Goal: Find specific fact: Find specific fact

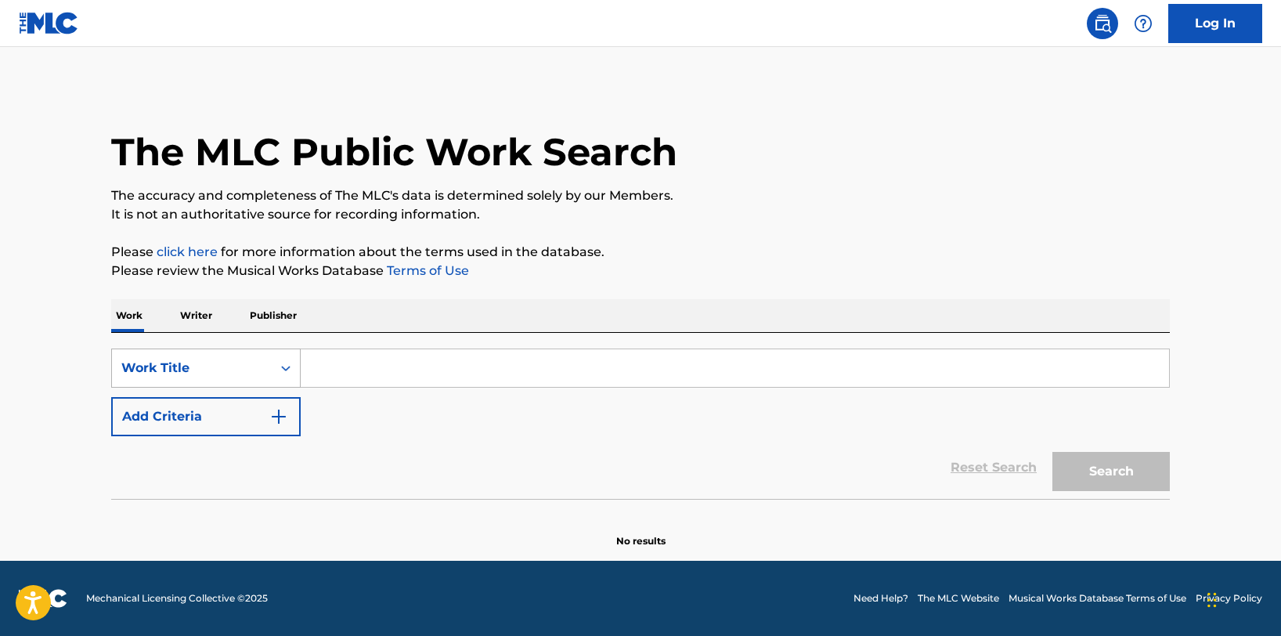
click at [239, 369] on div "Work Title" at bounding box center [191, 368] width 141 height 19
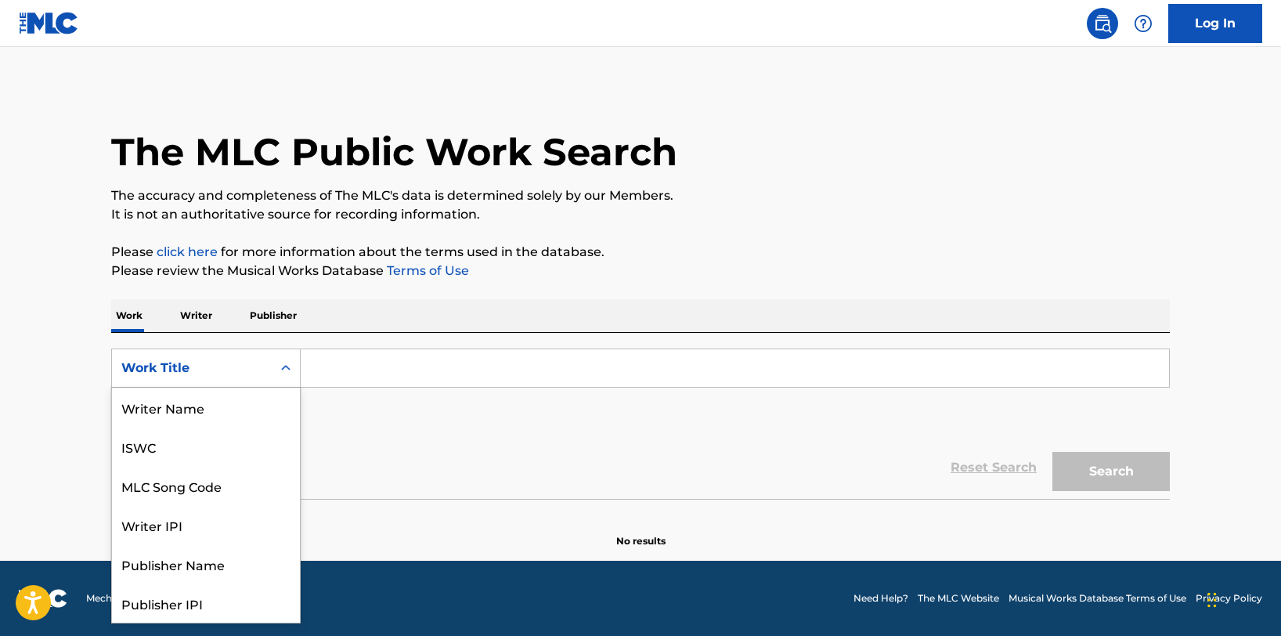
scroll to position [78, 0]
click at [239, 407] on div "MLC Song Code" at bounding box center [206, 407] width 188 height 39
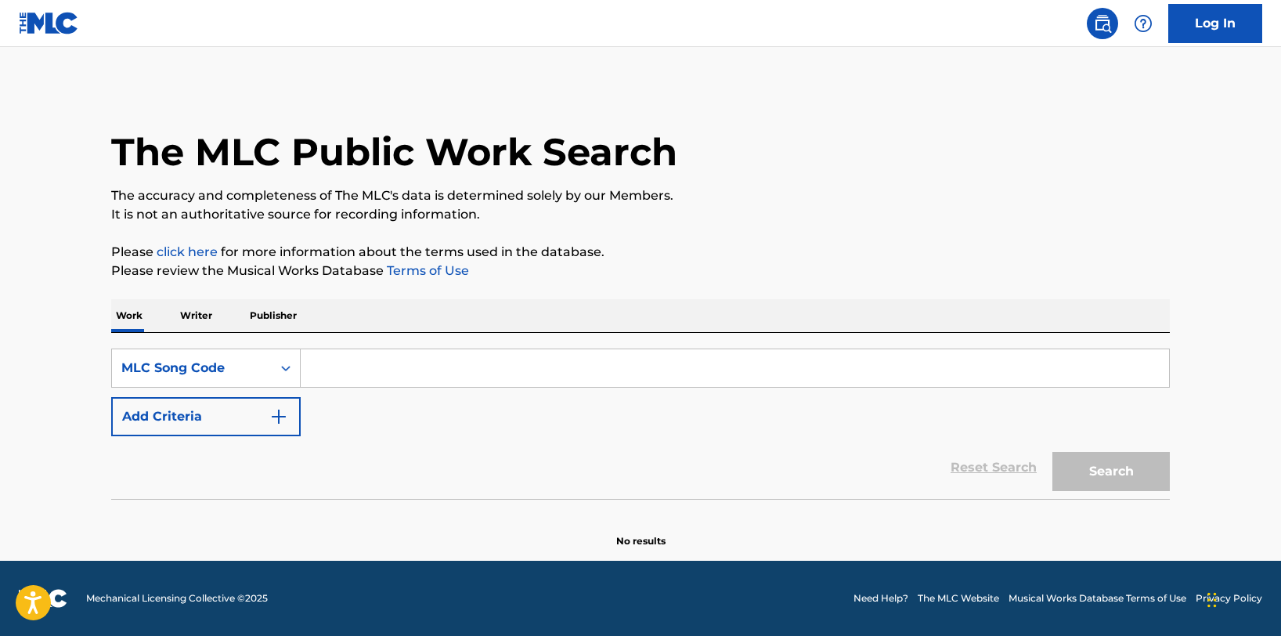
click at [407, 374] on input "Search Form" at bounding box center [735, 368] width 869 height 38
paste input "PN70HU"
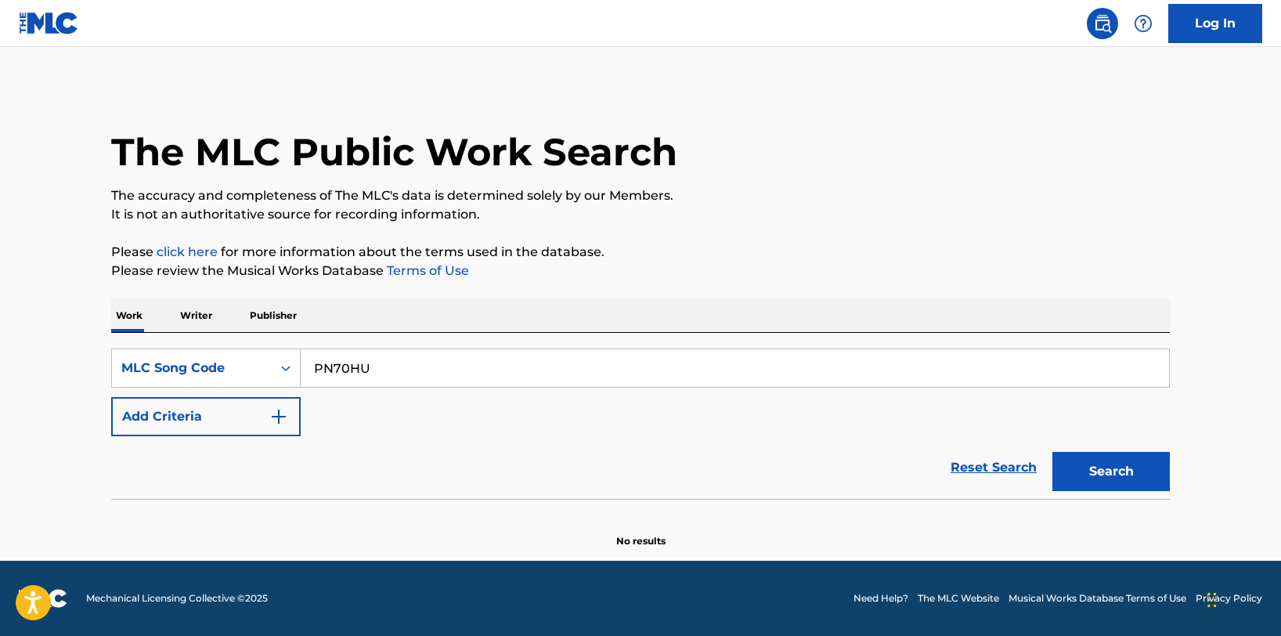
type input "PN70HU"
click at [1053, 452] on button "Search" at bounding box center [1111, 471] width 117 height 39
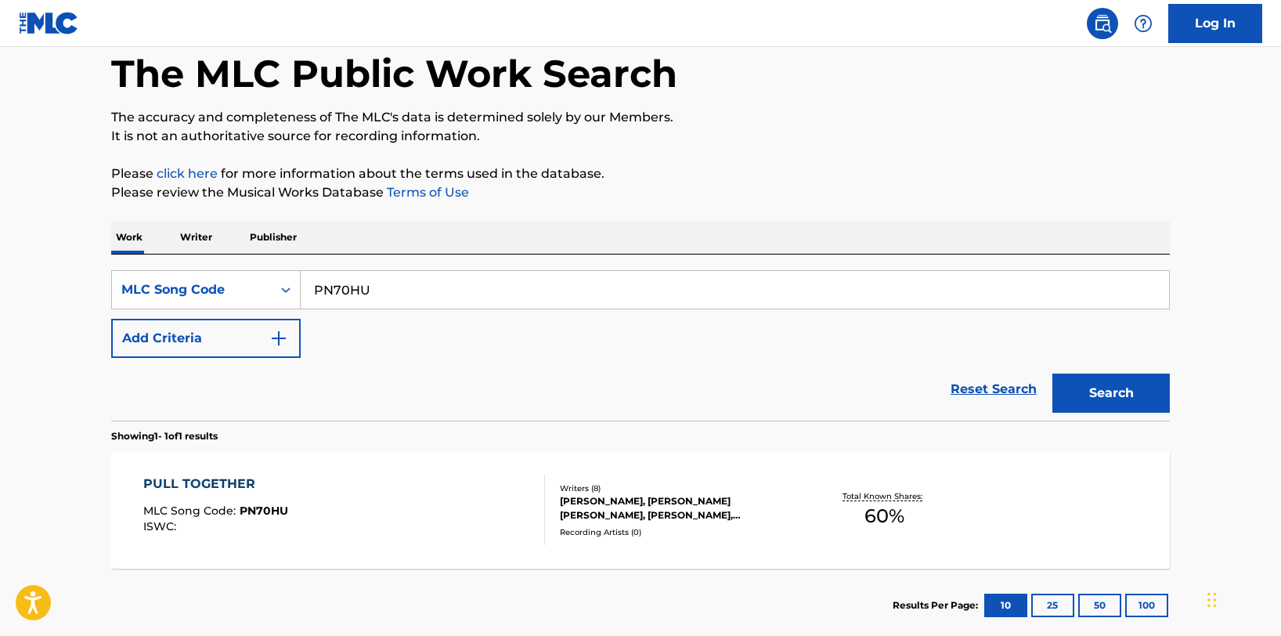
scroll to position [168, 0]
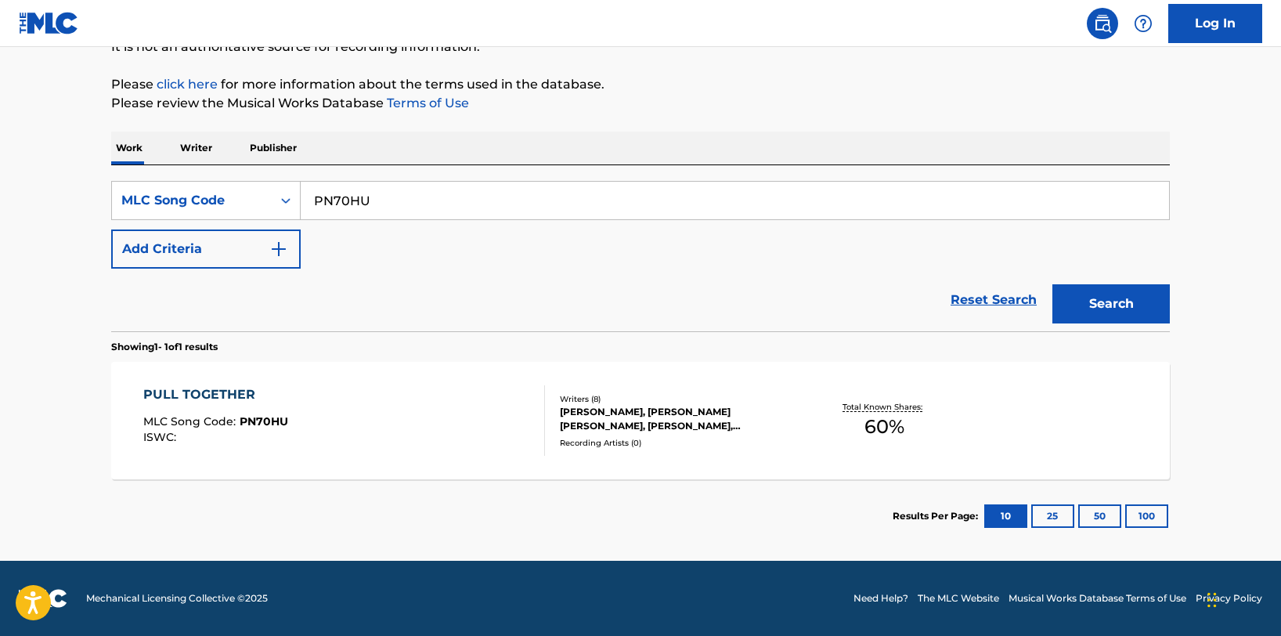
click at [1024, 435] on div "PULL TOGETHER MLC Song Code : PN70HU ISWC : Writers ( 8 ) [PERSON_NAME], [PERSO…" at bounding box center [640, 420] width 1059 height 117
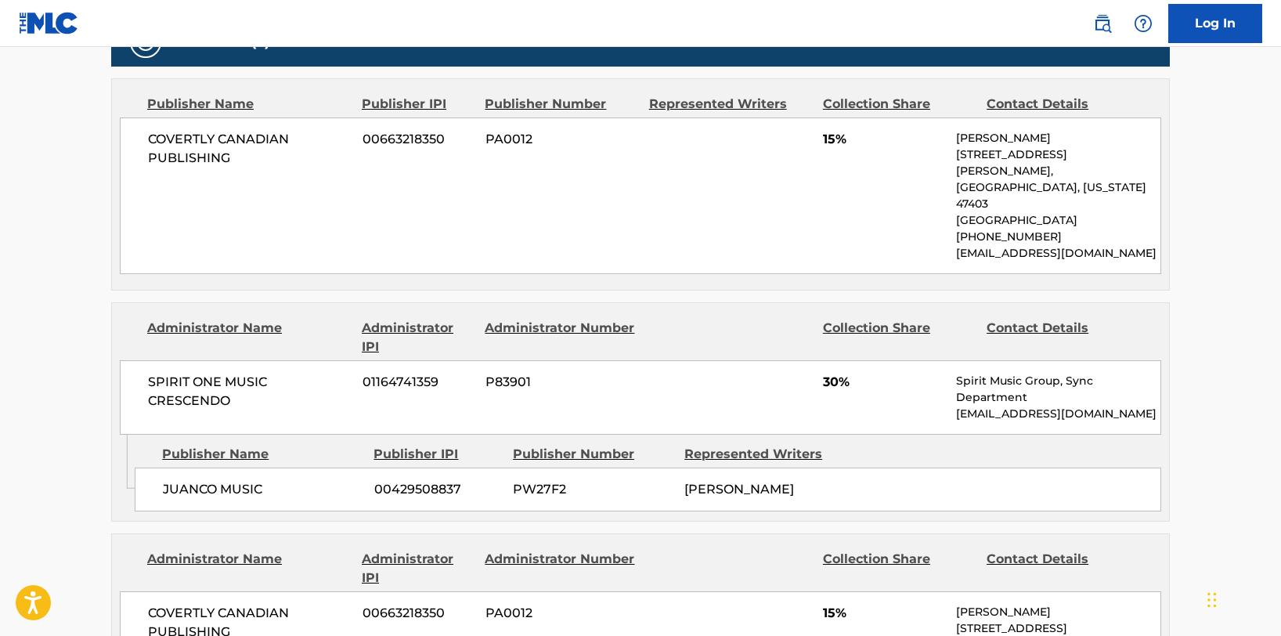
scroll to position [940, 0]
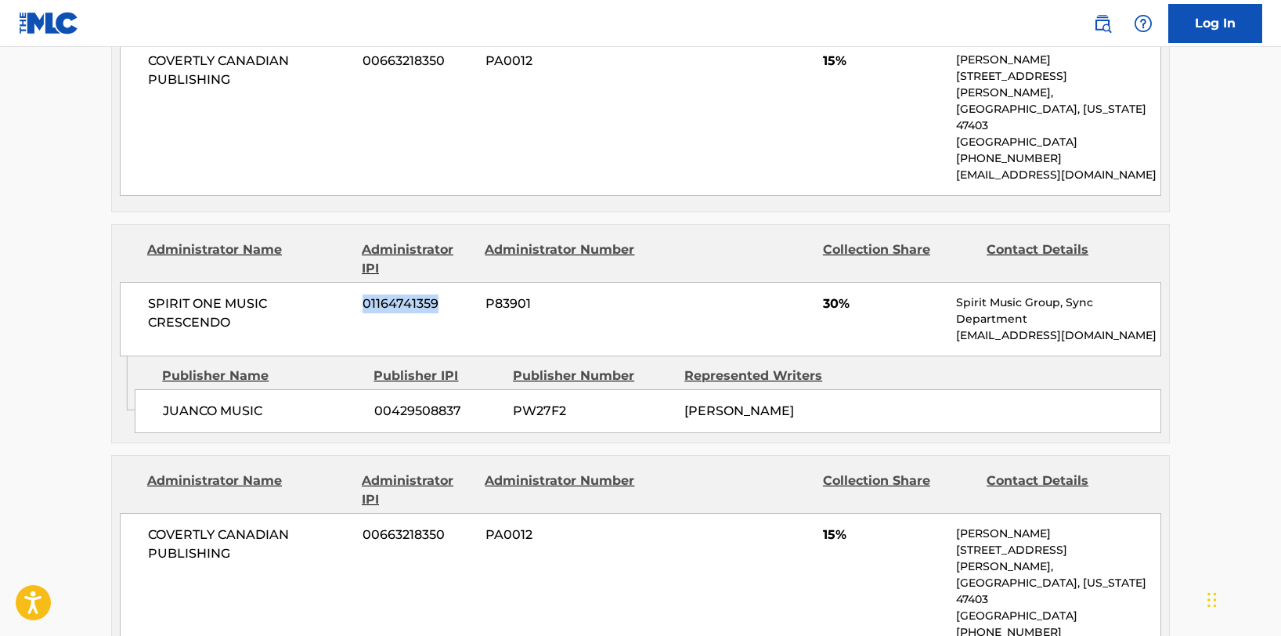
drag, startPoint x: 361, startPoint y: 269, endPoint x: 442, endPoint y: 269, distance: 80.7
click at [442, 282] on div "SPIRIT ONE MUSIC CRESCENDO 01164741359 P83901 30% Spirit Music Group, Sync Depa…" at bounding box center [641, 319] width 1042 height 74
copy span "01164741359"
click at [301, 402] on span "JUANCO MUSIC" at bounding box center [263, 411] width 200 height 19
drag, startPoint x: 373, startPoint y: 375, endPoint x: 462, endPoint y: 378, distance: 89.3
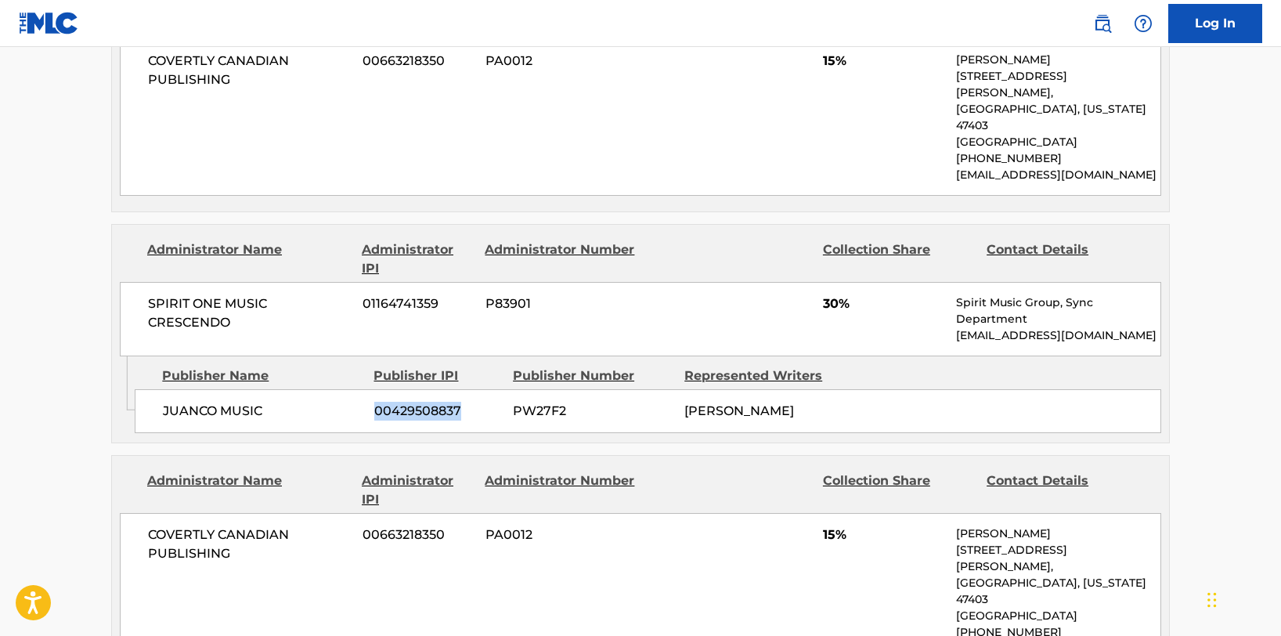
click at [462, 389] on div "JUANCO MUSIC 00429508837 PW27F2 [PERSON_NAME]" at bounding box center [648, 411] width 1027 height 44
copy span "00429508837"
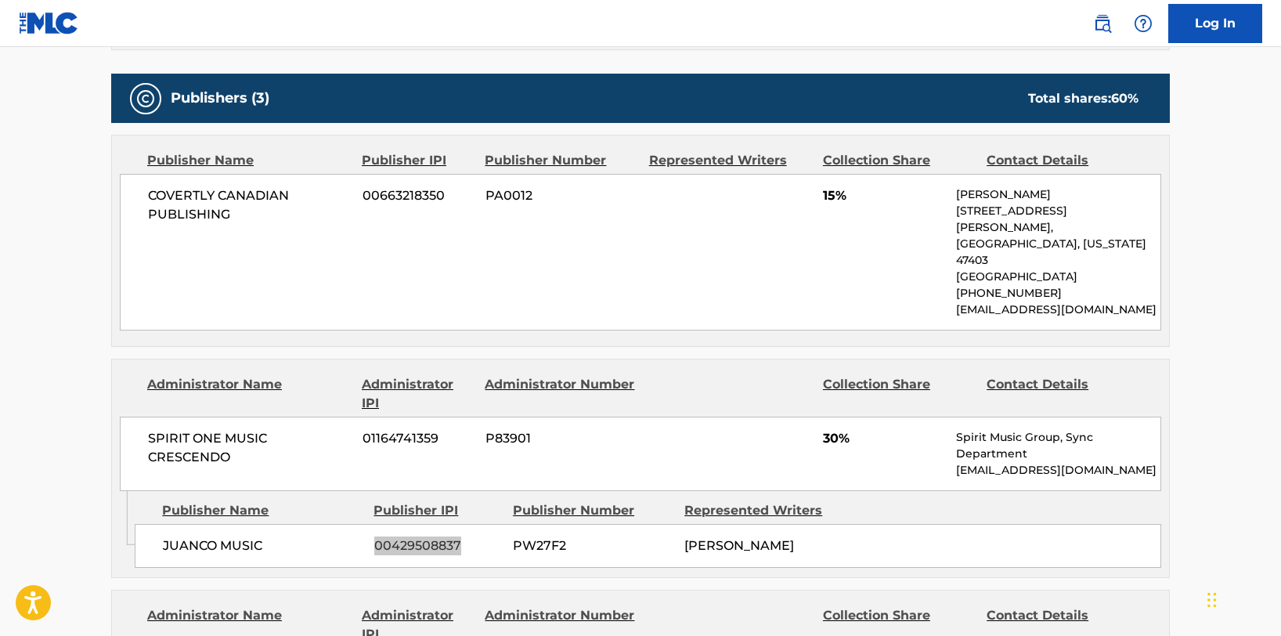
scroll to position [761, 0]
